Goal: Information Seeking & Learning: Learn about a topic

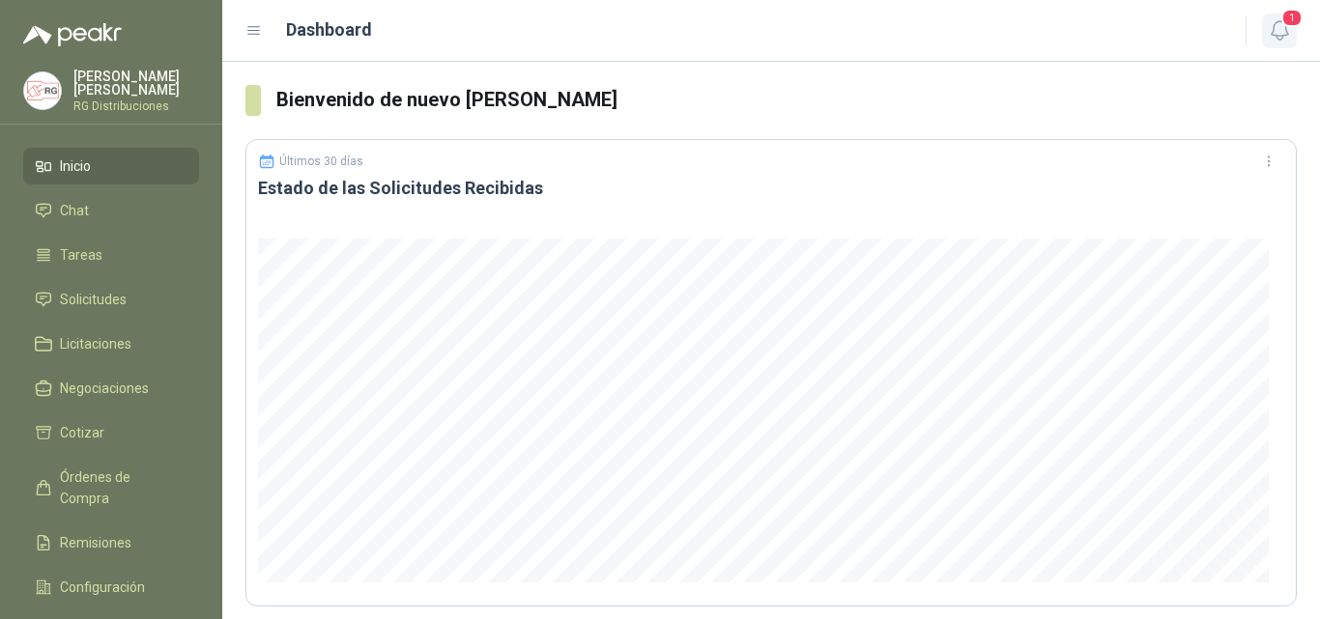
click at [1284, 28] on icon "button" at bounding box center [1280, 30] width 24 height 24
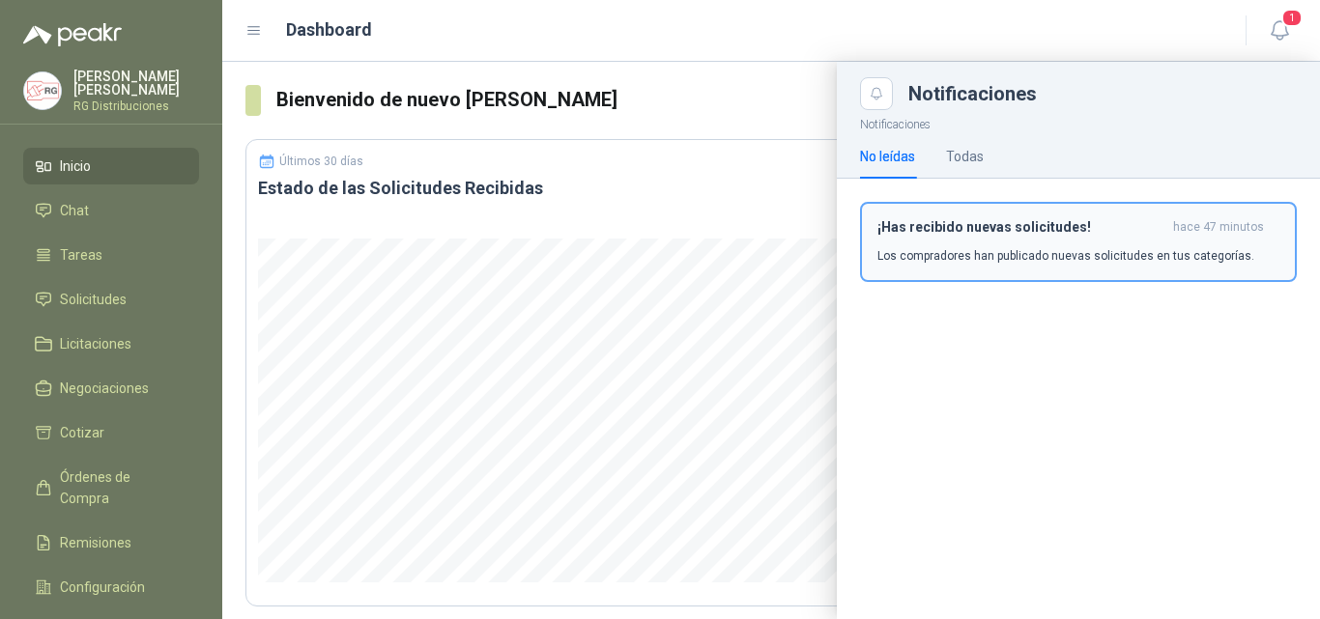
click at [1076, 247] on p "Los compradores han publicado nuevas solicitudes en tus categorías." at bounding box center [1065, 255] width 377 height 17
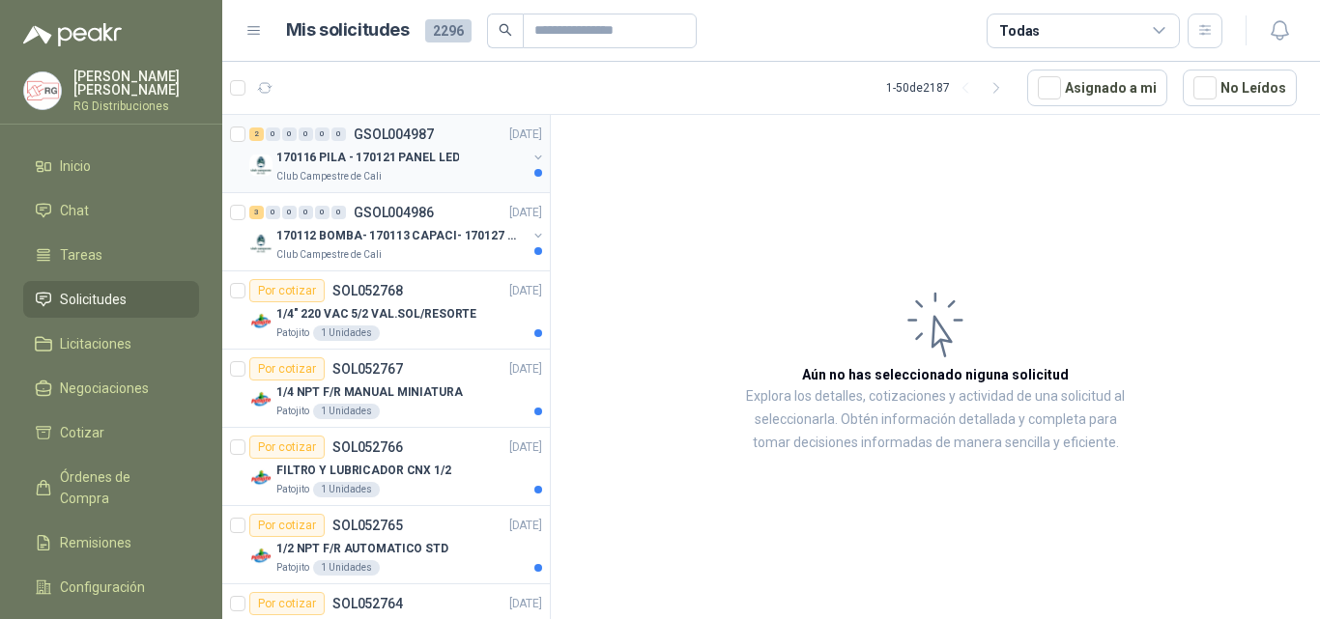
click at [473, 163] on div "170116 PILA - 170121 PANEL LED" at bounding box center [401, 157] width 250 height 23
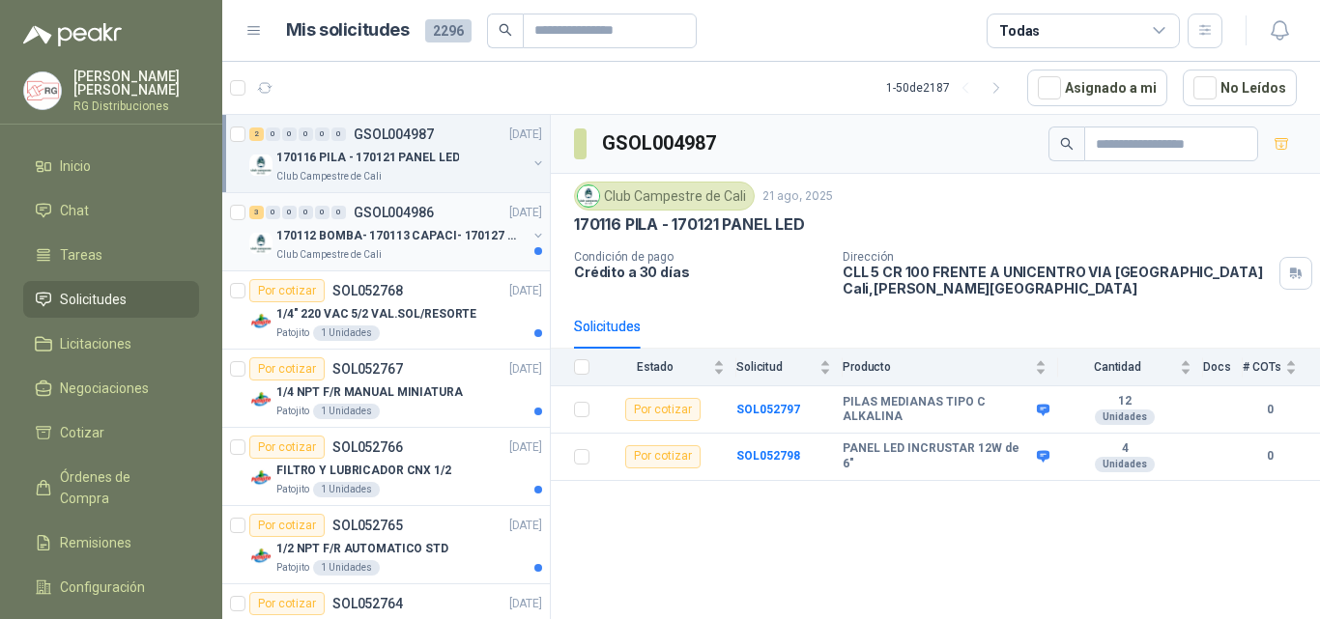
click at [403, 231] on p "170112 BOMBA- 170113 CAPACI- 170127 MOTOR 170119 R" at bounding box center [396, 236] width 241 height 18
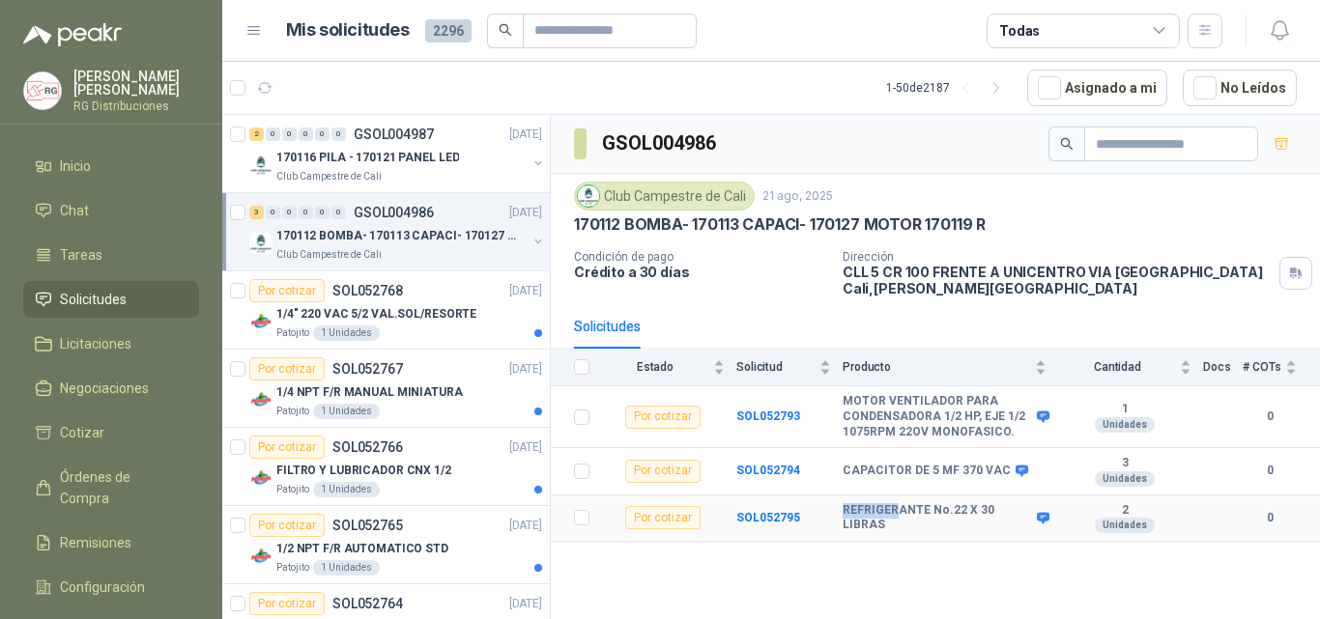
drag, startPoint x: 838, startPoint y: 517, endPoint x: 898, endPoint y: 527, distance: 61.6
click at [898, 527] on tr "Por cotizar SOL052795 REFRIGERANTE No.22 X 30 LIBRAS 2 Unidades 0" at bounding box center [935, 519] width 769 height 47
click at [890, 558] on div "GSOL004986 Club Campestre de Cali [DATE] 170112 BOMBA- 170113 CAPACI- 170127 MO…" at bounding box center [935, 370] width 769 height 511
drag, startPoint x: 879, startPoint y: 275, endPoint x: 1049, endPoint y: 269, distance: 170.2
click at [1047, 269] on p "CLL 5 CR 100 FRENTE A UNICENTRO VIA [GEOGRAPHIC_DATA] [GEOGRAPHIC_DATA] , [PERS…" at bounding box center [1056, 280] width 429 height 33
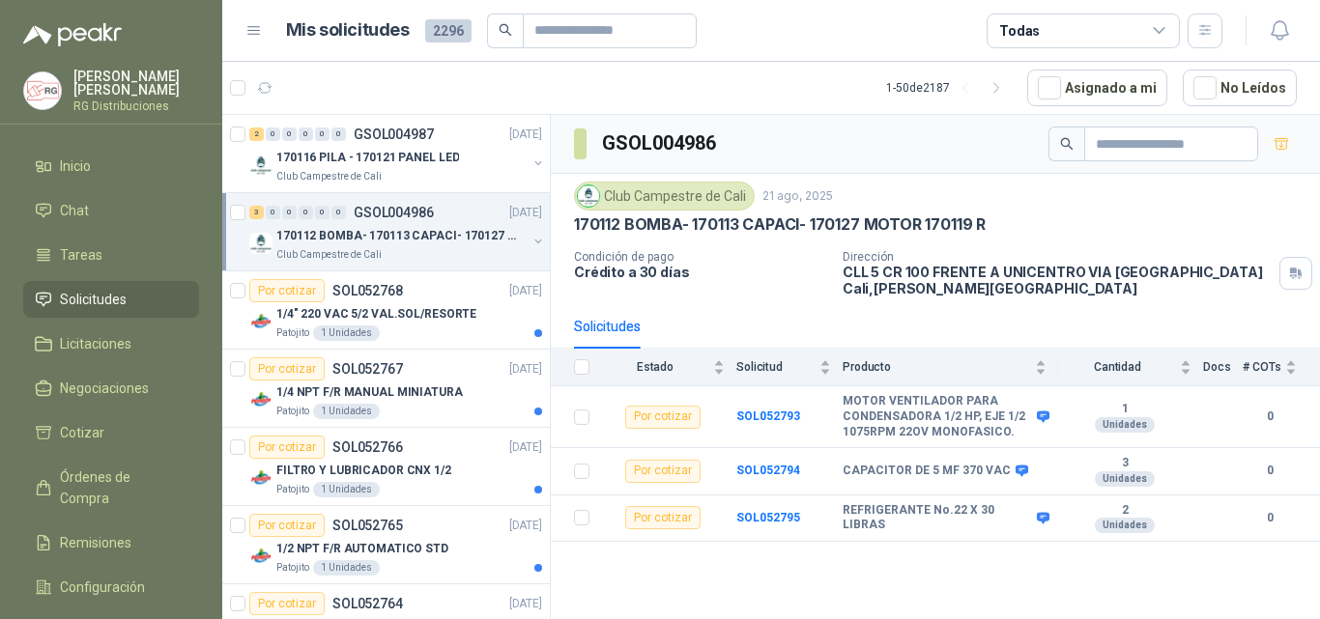
click at [1057, 293] on p "CLL 5 CR 100 FRENTE A UNICENTRO VIA [GEOGRAPHIC_DATA] [GEOGRAPHIC_DATA] , [PERS…" at bounding box center [1056, 280] width 429 height 33
drag, startPoint x: 918, startPoint y: 268, endPoint x: 1078, endPoint y: 274, distance: 160.5
click at [1078, 274] on p "CLL 5 CR 100 FRENTE A UNICENTRO VIA [GEOGRAPHIC_DATA] [GEOGRAPHIC_DATA] , [PERS…" at bounding box center [1056, 280] width 429 height 33
click at [1062, 292] on p "CLL 5 CR 100 FRENTE A UNICENTRO VIA [GEOGRAPHIC_DATA] [GEOGRAPHIC_DATA] , [PERS…" at bounding box center [1056, 280] width 429 height 33
click at [1158, 283] on p "CLL 5 CR 100 FRENTE A UNICENTRO VIA [GEOGRAPHIC_DATA] [GEOGRAPHIC_DATA] , [PERS…" at bounding box center [1056, 280] width 429 height 33
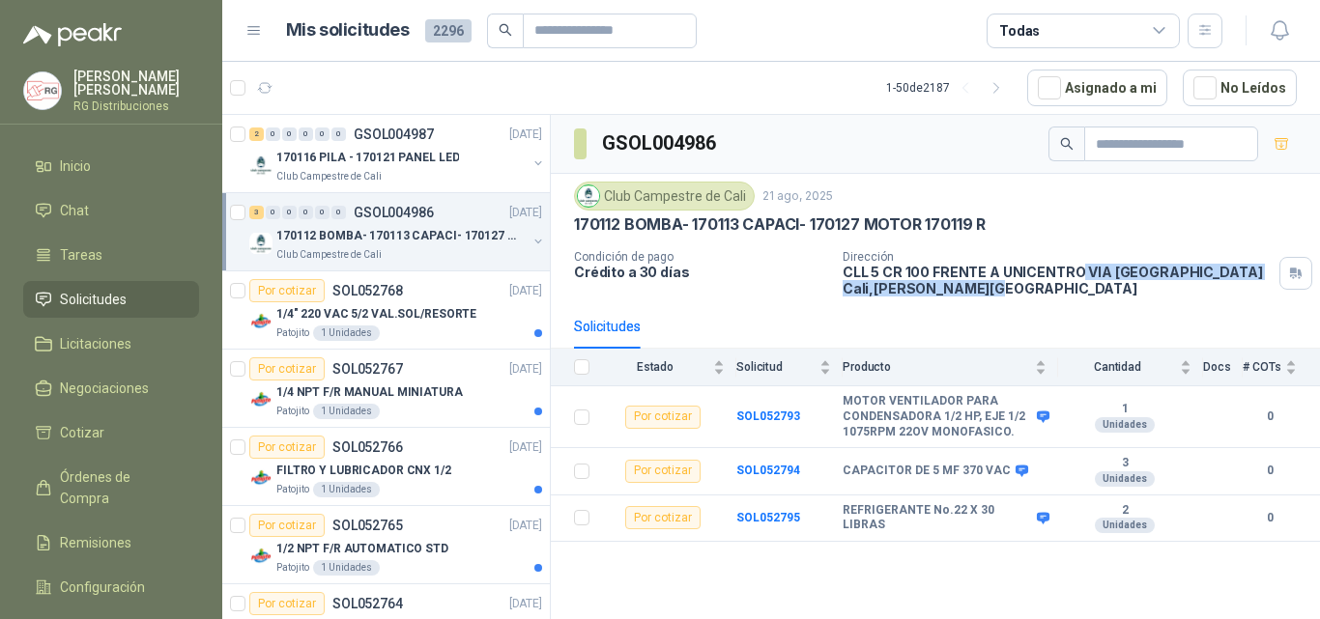
drag, startPoint x: 1153, startPoint y: 288, endPoint x: 1075, endPoint y: 296, distance: 77.7
click at [1152, 289] on p "CLL 5 CR 100 FRENTE A UNICENTRO VIA [GEOGRAPHIC_DATA] [GEOGRAPHIC_DATA] , [PERS…" at bounding box center [1056, 280] width 429 height 33
click at [346, 97] on button "3" at bounding box center [350, 87] width 31 height 31
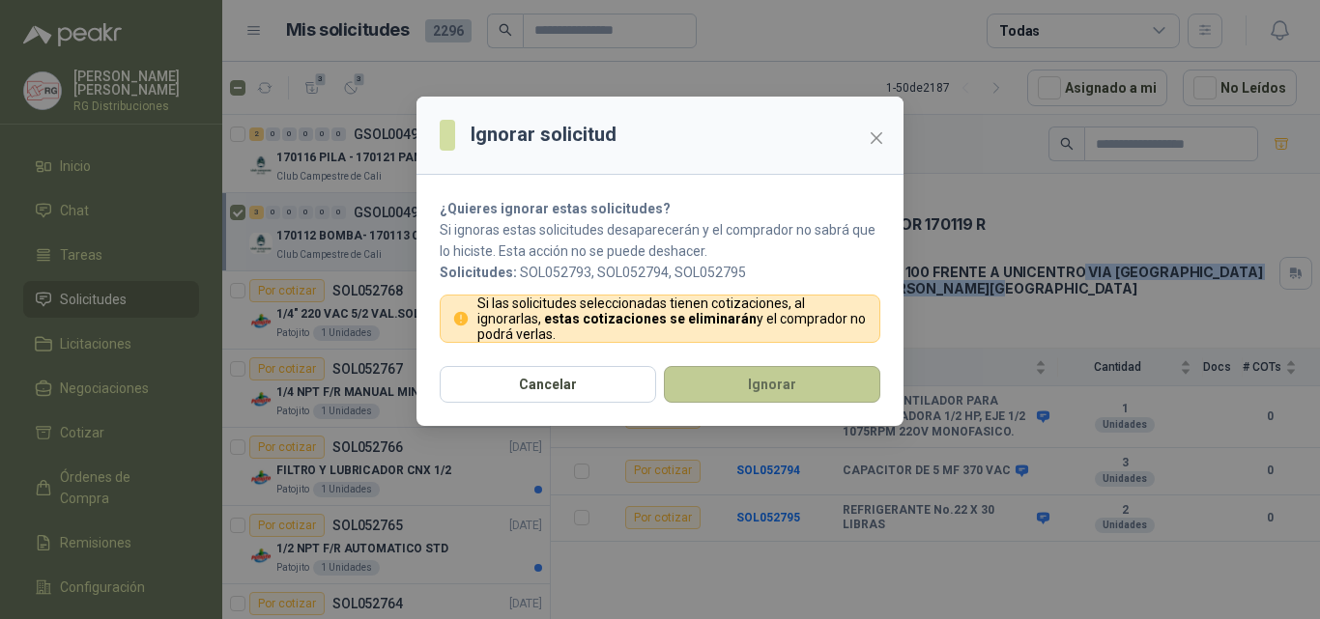
click at [717, 377] on button "Ignorar" at bounding box center [772, 384] width 216 height 37
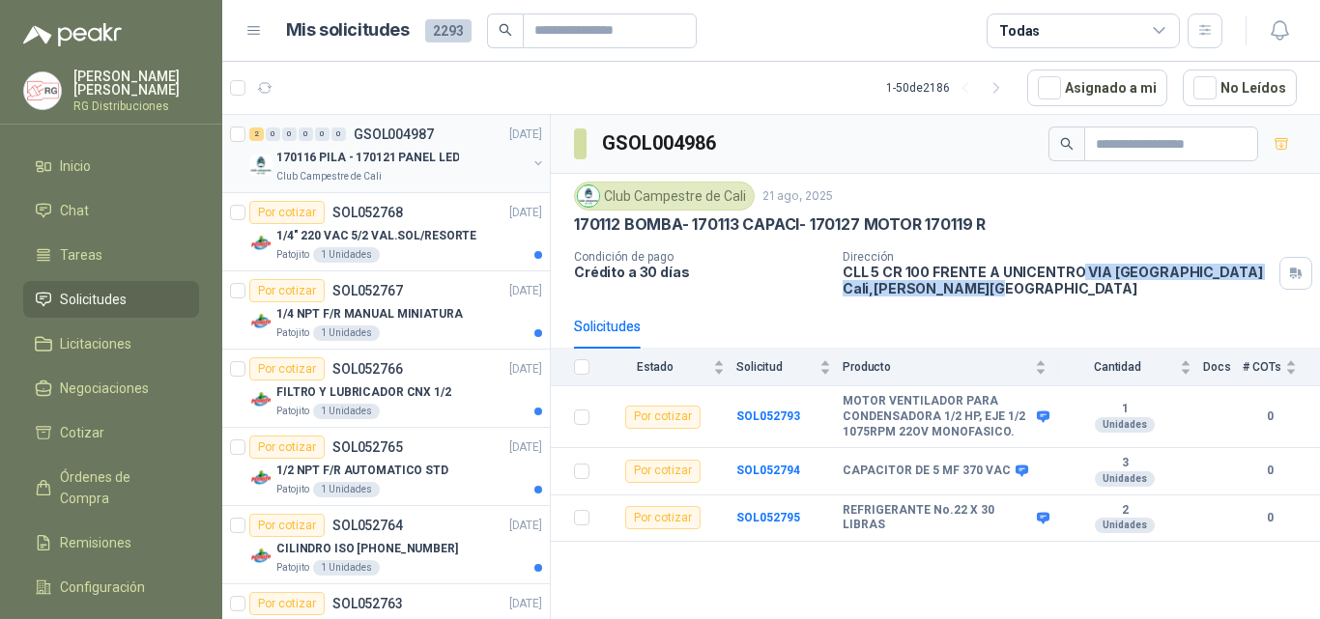
click at [433, 170] on div "Club Campestre de Cali" at bounding box center [401, 176] width 250 height 15
